Goal: Information Seeking & Learning: Find specific fact

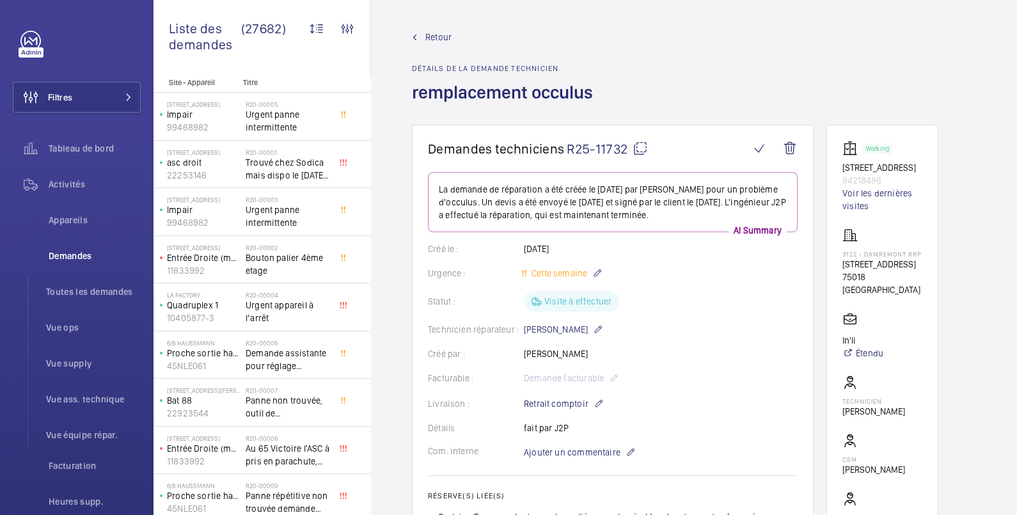
click at [643, 148] on mat-icon at bounding box center [639, 148] width 15 height 15
drag, startPoint x: 432, startPoint y: 30, endPoint x: 439, endPoint y: 29, distance: 7.1
click at [432, 31] on span "Retour" at bounding box center [438, 37] width 26 height 13
click at [641, 146] on mat-icon at bounding box center [640, 148] width 15 height 15
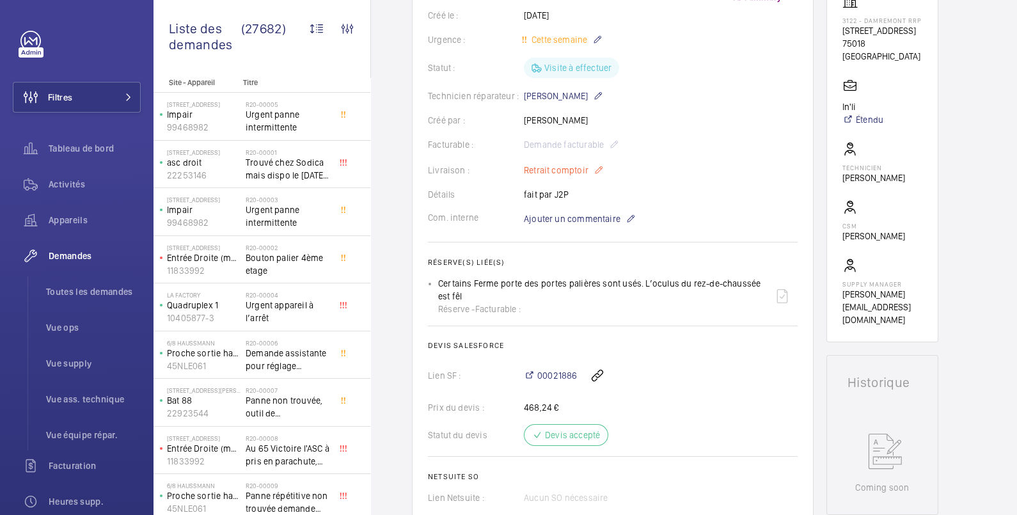
scroll to position [426, 0]
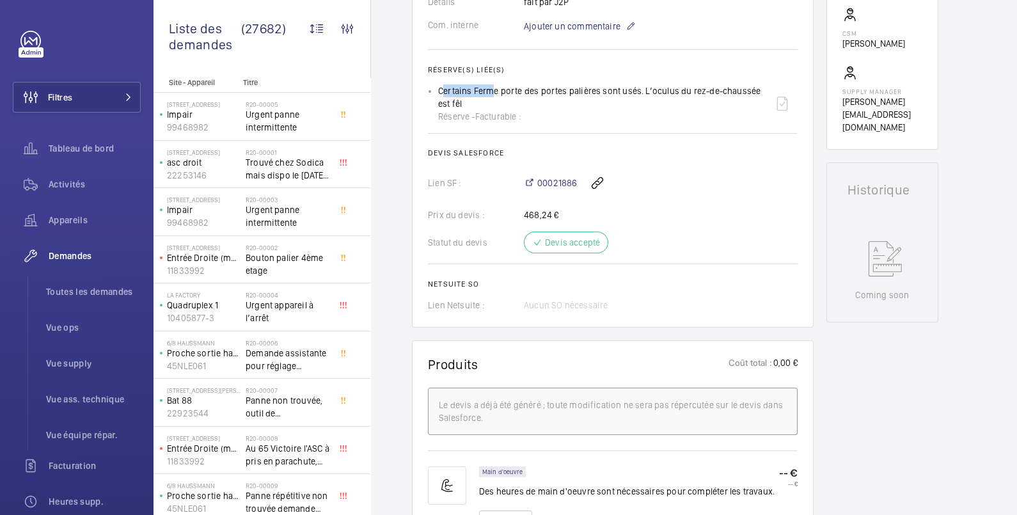
drag, startPoint x: 438, startPoint y: 90, endPoint x: 487, endPoint y: 90, distance: 49.2
click at [487, 90] on div "Certains Ferme porte des portes palières sont usés. L’oculus du rez-de-chaussée…" at bounding box center [602, 103] width 329 height 38
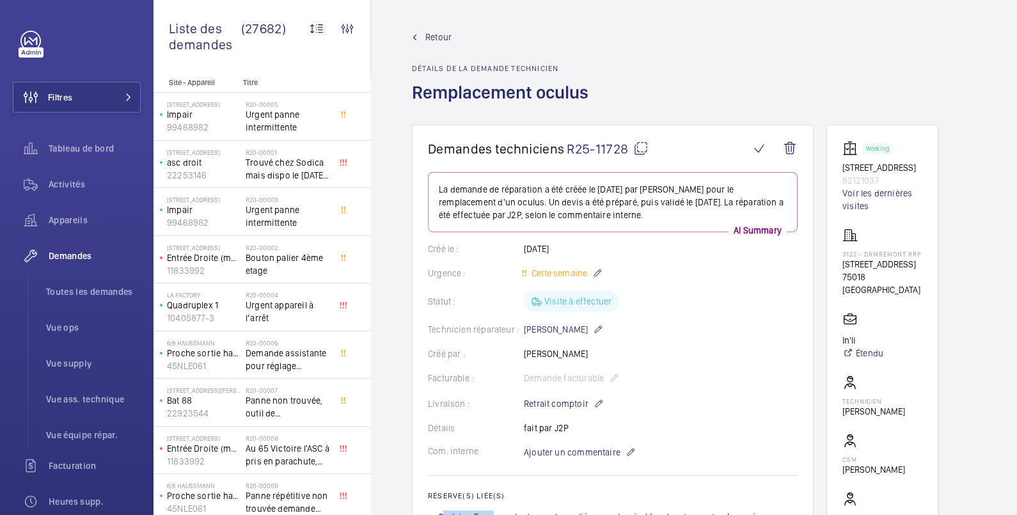
scroll to position [213, 0]
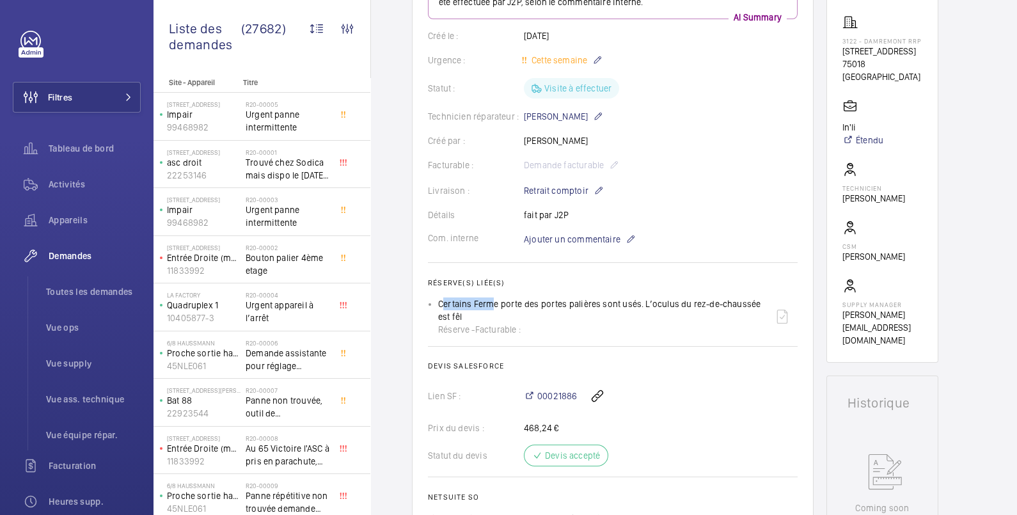
drag, startPoint x: 639, startPoint y: 303, endPoint x: 735, endPoint y: 315, distance: 96.6
click at [735, 315] on div "Certains Ferme porte des portes palières sont usés. L’oculus du rez-de-chaussée…" at bounding box center [602, 316] width 329 height 38
copy p "L’oculus du rez-de-chaussée est fêl"
click at [700, 407] on div "00021886" at bounding box center [661, 395] width 274 height 31
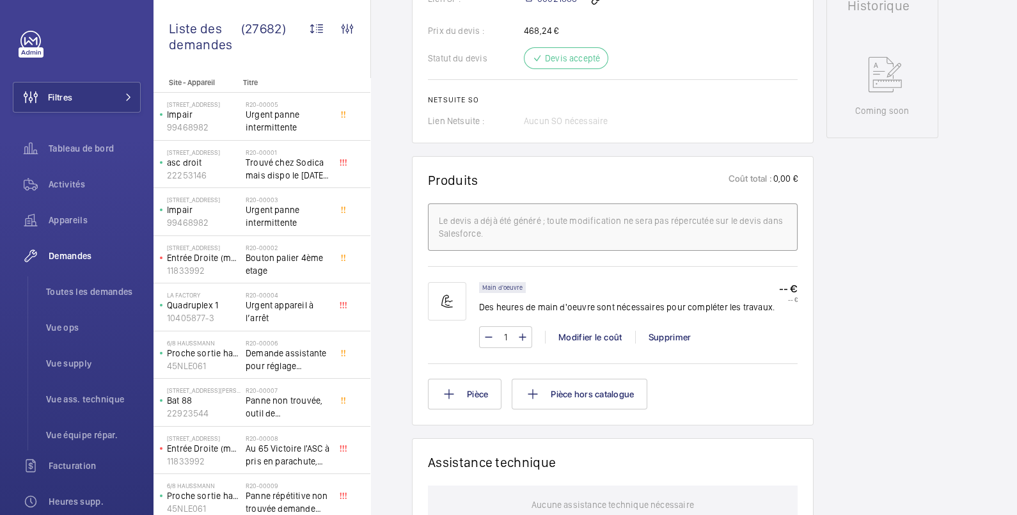
scroll to position [395, 0]
